Goal: Task Accomplishment & Management: Use online tool/utility

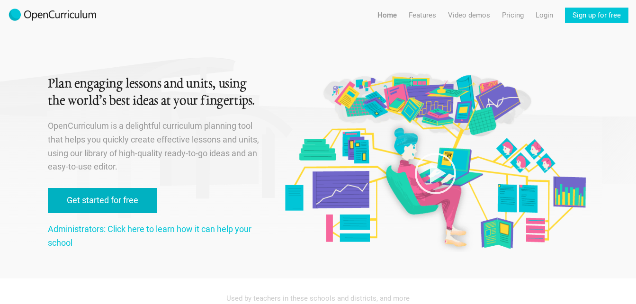
click at [120, 196] on link "Get started for free" at bounding box center [102, 200] width 109 height 25
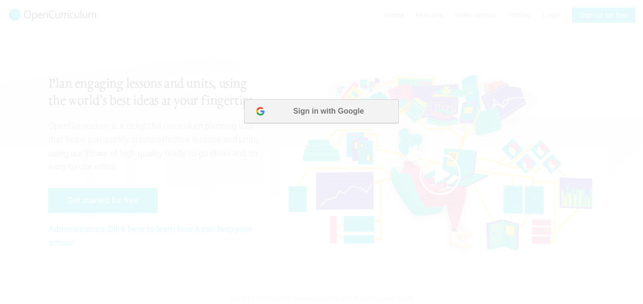
click at [329, 116] on button "Sign in with Google" at bounding box center [321, 111] width 154 height 24
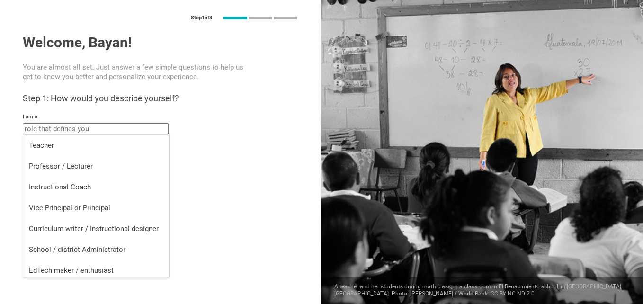
click at [69, 130] on input "text" at bounding box center [96, 128] width 146 height 11
click at [52, 151] on li "Teacher" at bounding box center [96, 145] width 146 height 21
type input "Teacher"
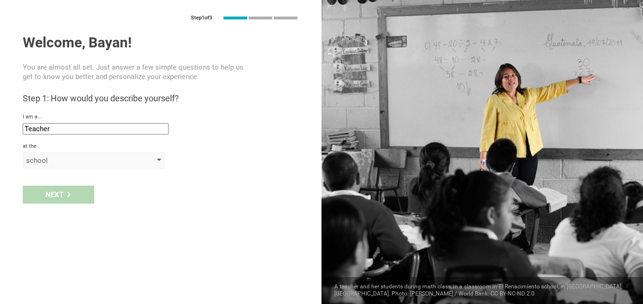
click at [158, 161] on div at bounding box center [159, 161] width 5 height 4
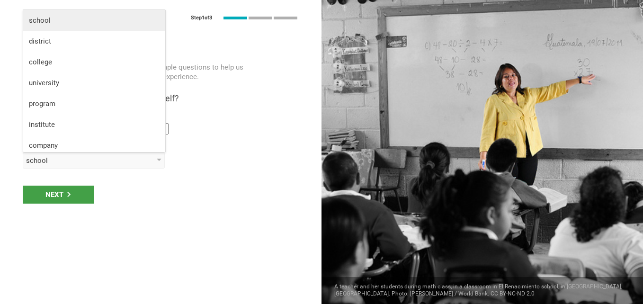
click at [58, 25] on li "school" at bounding box center [94, 20] width 142 height 21
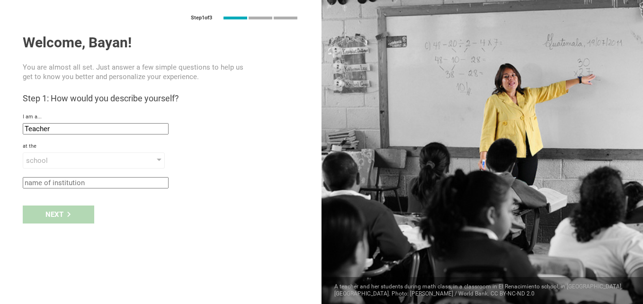
click at [60, 215] on div "Next" at bounding box center [160, 214] width 321 height 29
click at [113, 180] on input "text" at bounding box center [96, 182] width 146 height 11
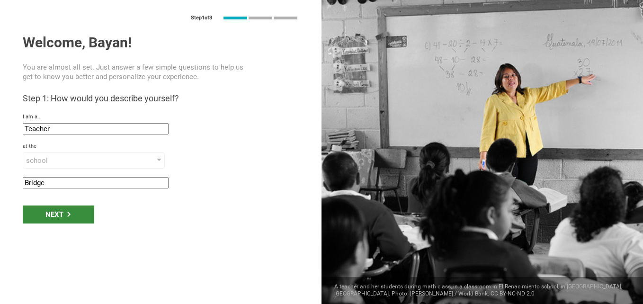
type input "Bridge"
click at [64, 214] on div "Next" at bounding box center [58, 214] width 71 height 18
type input "Ramallah, Palestine, State of"
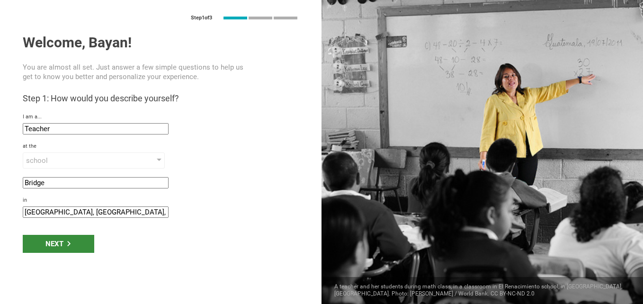
click at [53, 247] on div "Next" at bounding box center [58, 244] width 71 height 18
click at [58, 239] on div "Next" at bounding box center [58, 244] width 71 height 18
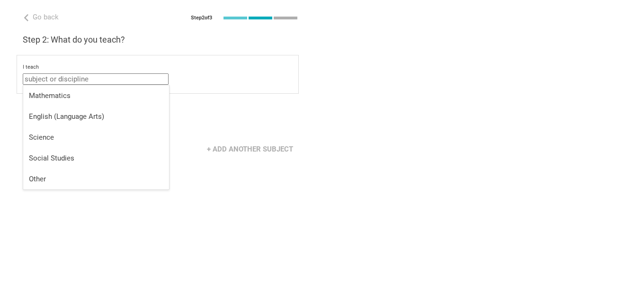
click at [58, 78] on input "text" at bounding box center [96, 78] width 146 height 11
click at [44, 183] on div "Other" at bounding box center [96, 178] width 134 height 9
type input "Other"
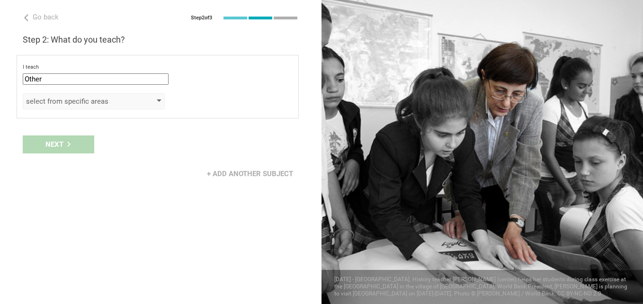
click at [158, 103] on div at bounding box center [159, 101] width 5 height 4
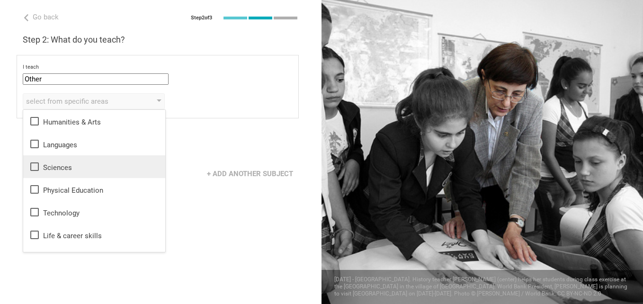
click at [102, 169] on div "Sciences" at bounding box center [94, 166] width 131 height 11
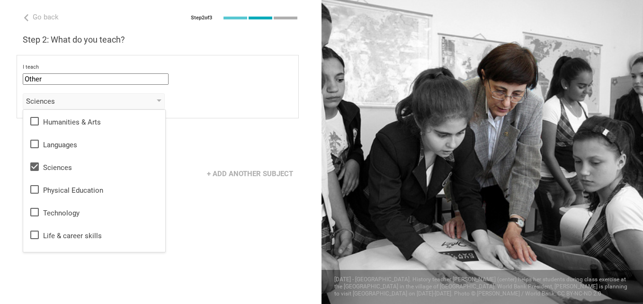
click at [234, 223] on div "Go back Step 2 of 3 Welcome, Bayan! You are almost all set. Just answer a few s…" at bounding box center [160, 152] width 321 height 304
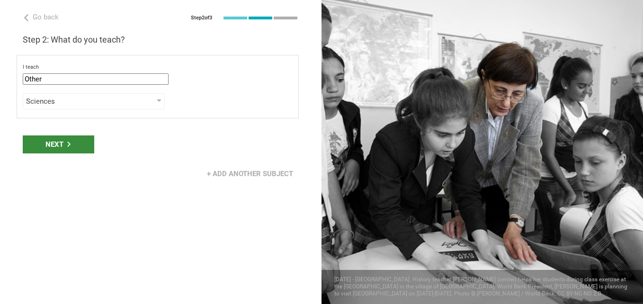
click at [59, 139] on div "Next" at bounding box center [58, 144] width 71 height 18
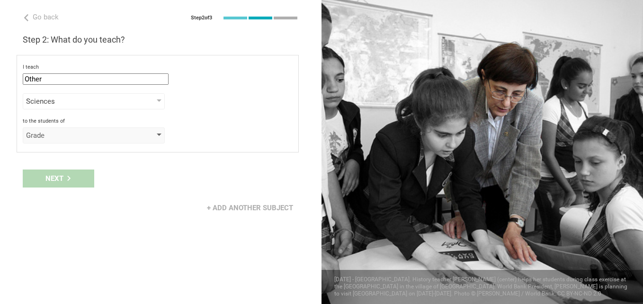
click at [156, 134] on div "Grade" at bounding box center [94, 135] width 142 height 16
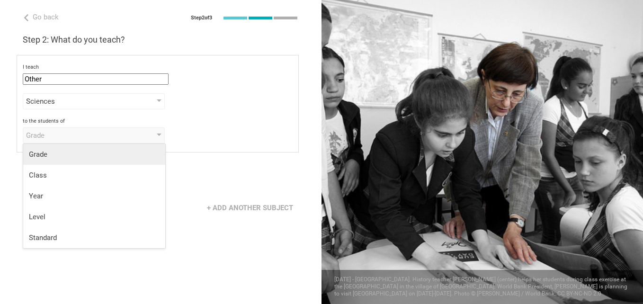
click at [45, 153] on div "Grade" at bounding box center [94, 154] width 131 height 9
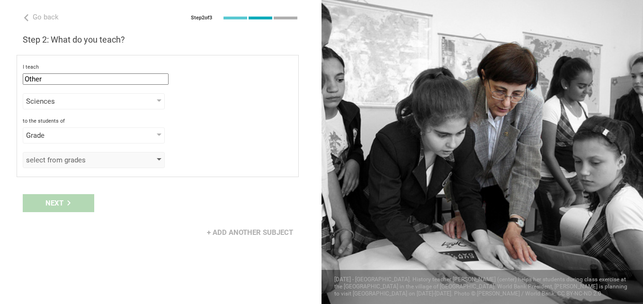
click at [157, 158] on div "select from grades" at bounding box center [94, 160] width 142 height 16
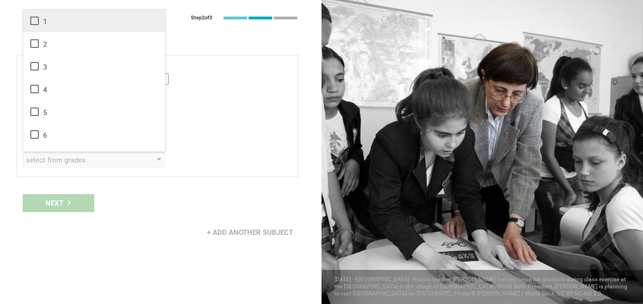
click at [35, 19] on icon at bounding box center [34, 20] width 11 height 11
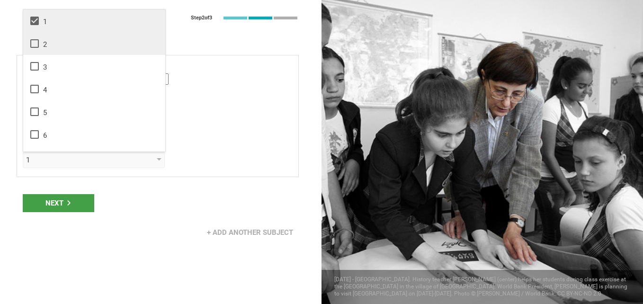
click at [36, 44] on icon at bounding box center [34, 43] width 11 height 11
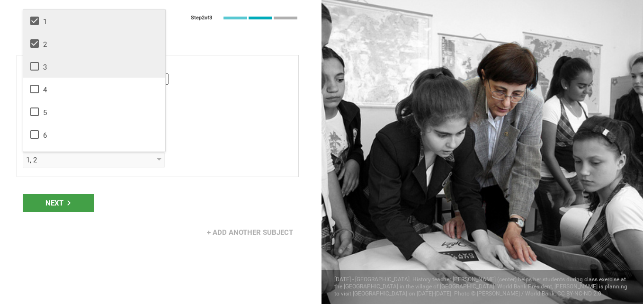
click at [36, 69] on icon at bounding box center [34, 66] width 11 height 11
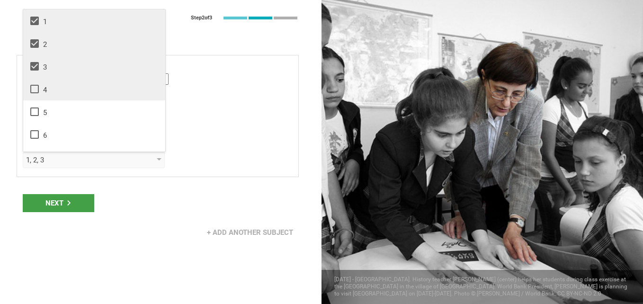
click at [33, 89] on icon at bounding box center [34, 88] width 11 height 11
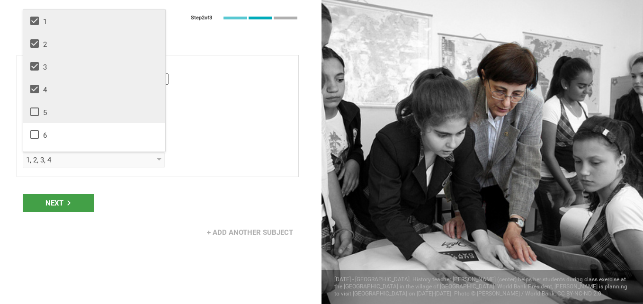
click at [32, 107] on icon at bounding box center [34, 111] width 11 height 11
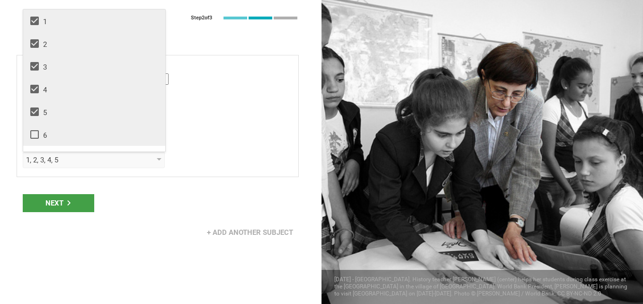
click at [33, 133] on icon at bounding box center [34, 134] width 11 height 11
click at [62, 202] on div "Next" at bounding box center [58, 203] width 71 height 18
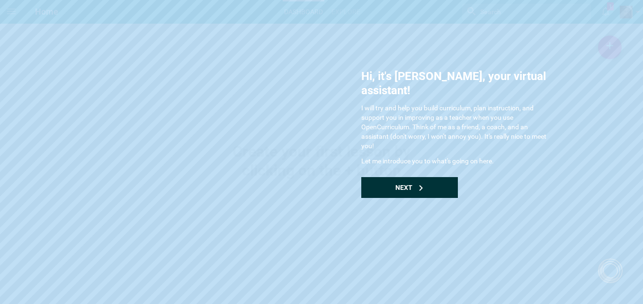
click at [398, 184] on span "Next" at bounding box center [403, 188] width 17 height 8
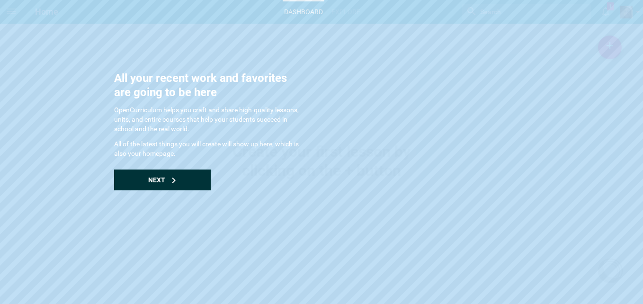
click at [172, 178] on icon at bounding box center [174, 181] width 6 height 6
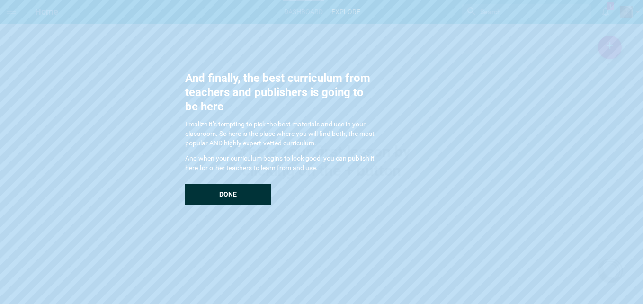
click at [247, 191] on div "Done" at bounding box center [228, 194] width 86 height 21
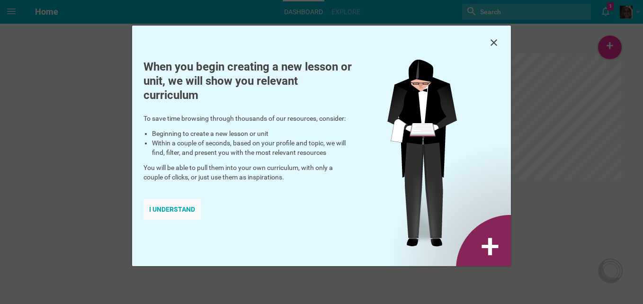
click at [184, 205] on div "I understand" at bounding box center [171, 209] width 57 height 21
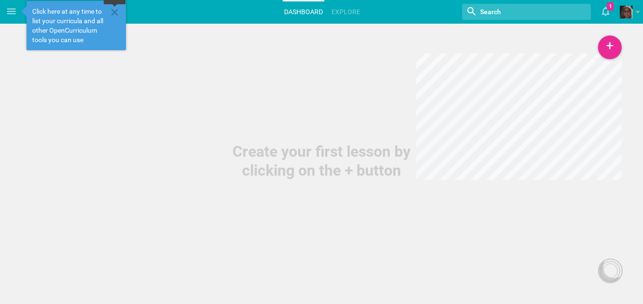
click at [116, 12] on icon at bounding box center [114, 12] width 11 height 11
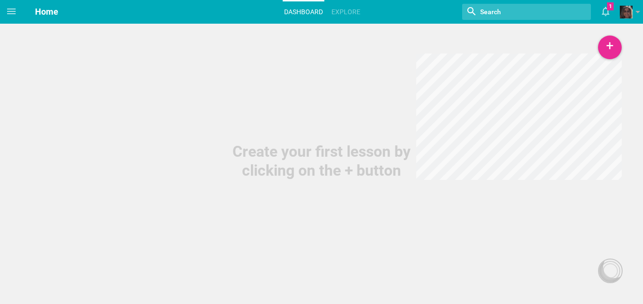
click at [513, 12] on input "textbox" at bounding box center [517, 12] width 77 height 12
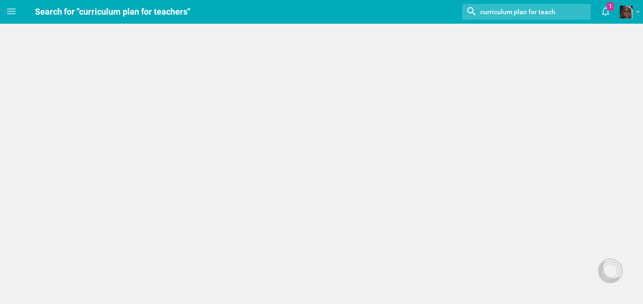
click at [554, 10] on input "textbox" at bounding box center [517, 12] width 77 height 12
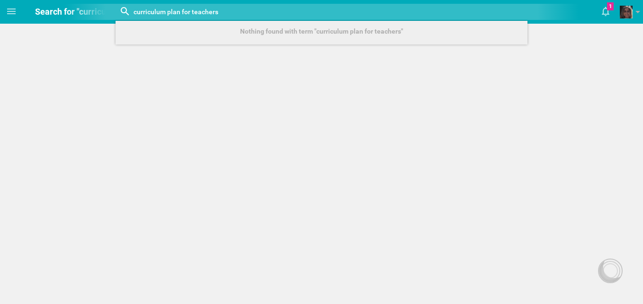
click at [178, 12] on input "textbox" at bounding box center [256, 12] width 247 height 12
type input "curriculum plan form for teachers"
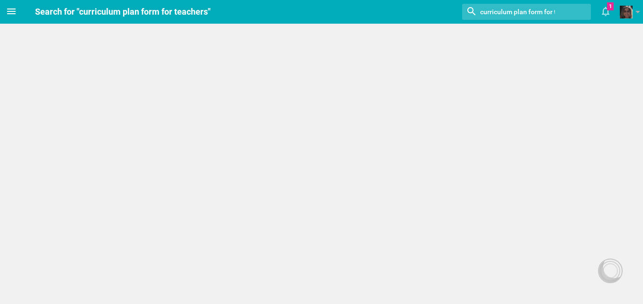
click at [15, 8] on icon at bounding box center [11, 11] width 11 height 11
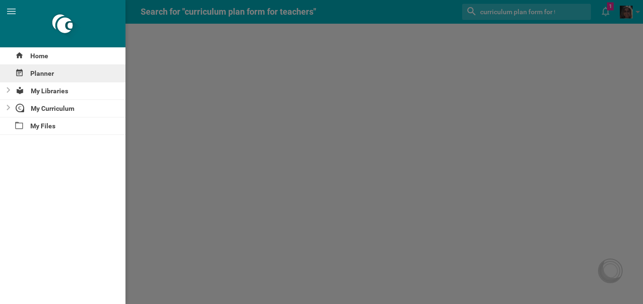
click at [45, 75] on div "Planner" at bounding box center [62, 73] width 125 height 17
